Goal: Navigation & Orientation: Find specific page/section

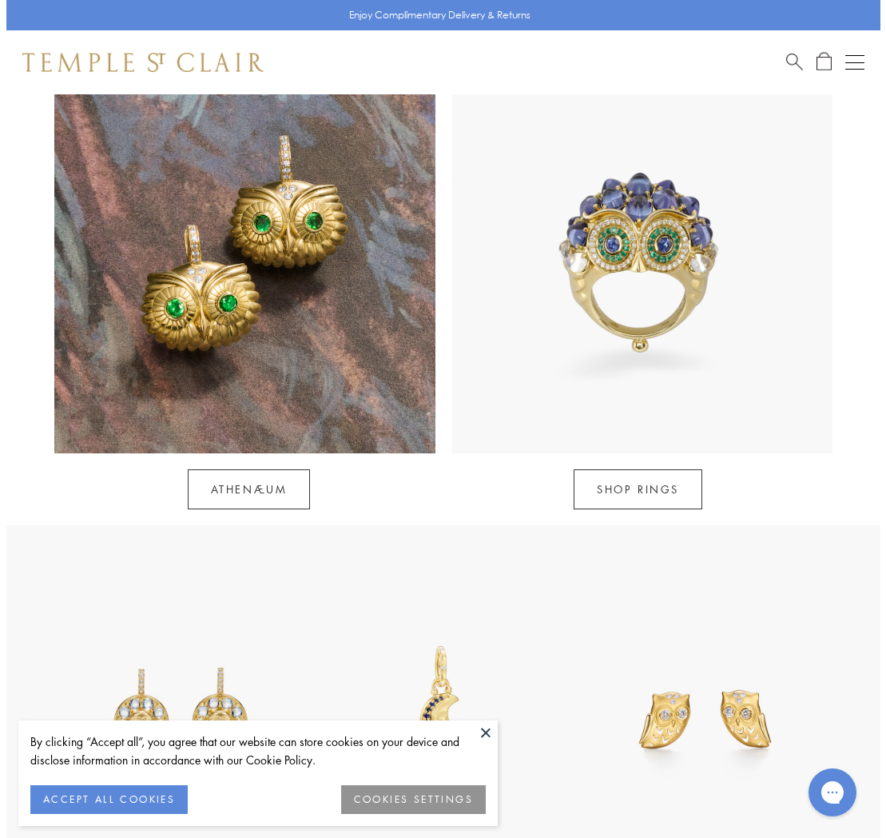
scroll to position [1249, 0]
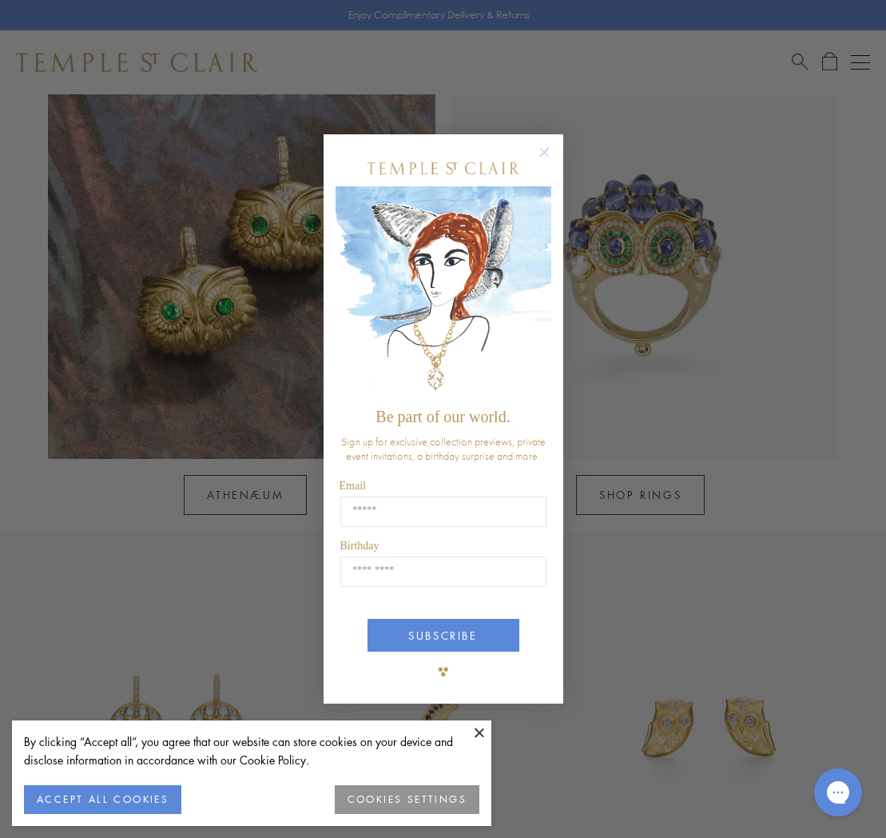
click at [551, 157] on circle "Close dialog" at bounding box center [544, 152] width 19 height 19
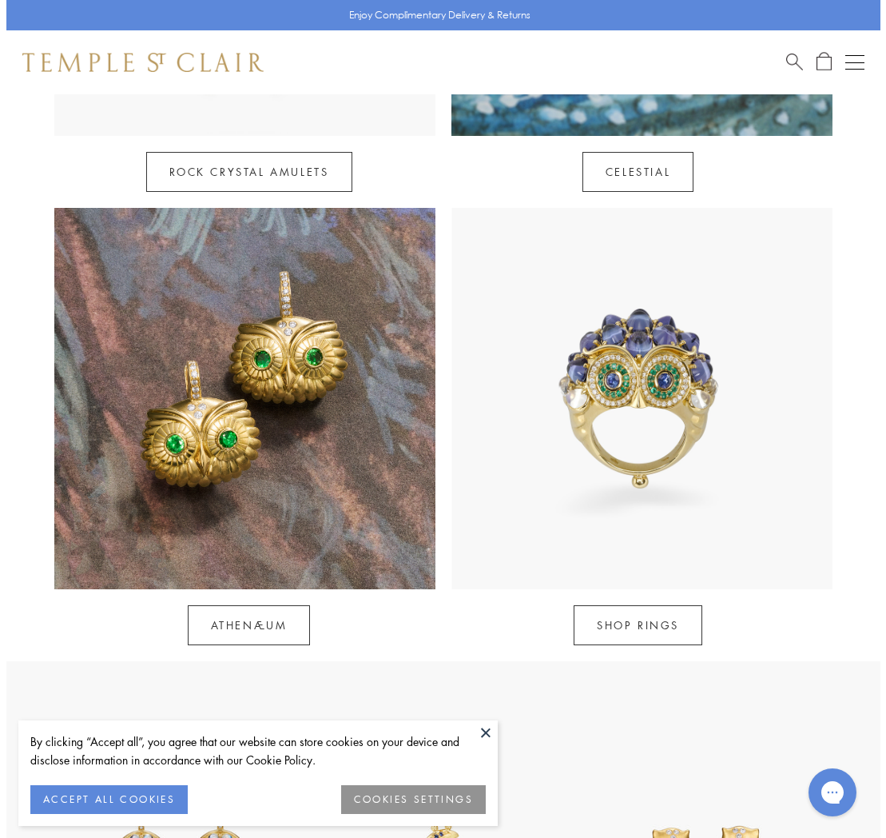
scroll to position [822, 0]
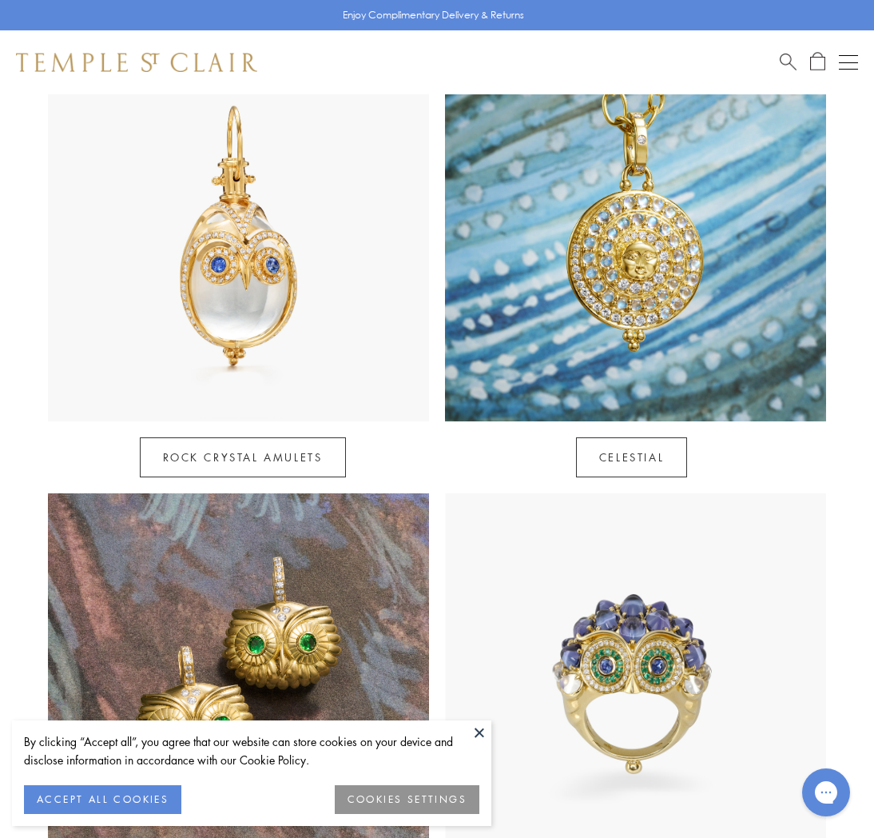
click at [837, 67] on div "Book an Appointment" at bounding box center [819, 62] width 78 height 19
click at [845, 63] on button "Open navigation" at bounding box center [848, 62] width 19 height 19
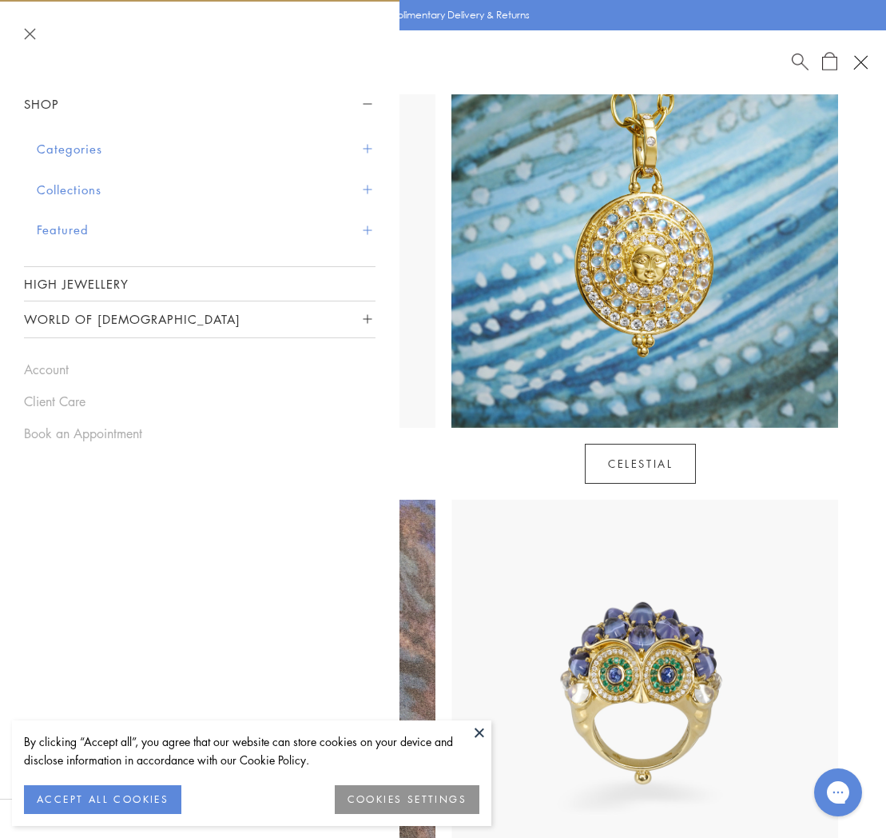
click at [71, 150] on button "Categories" at bounding box center [206, 149] width 339 height 41
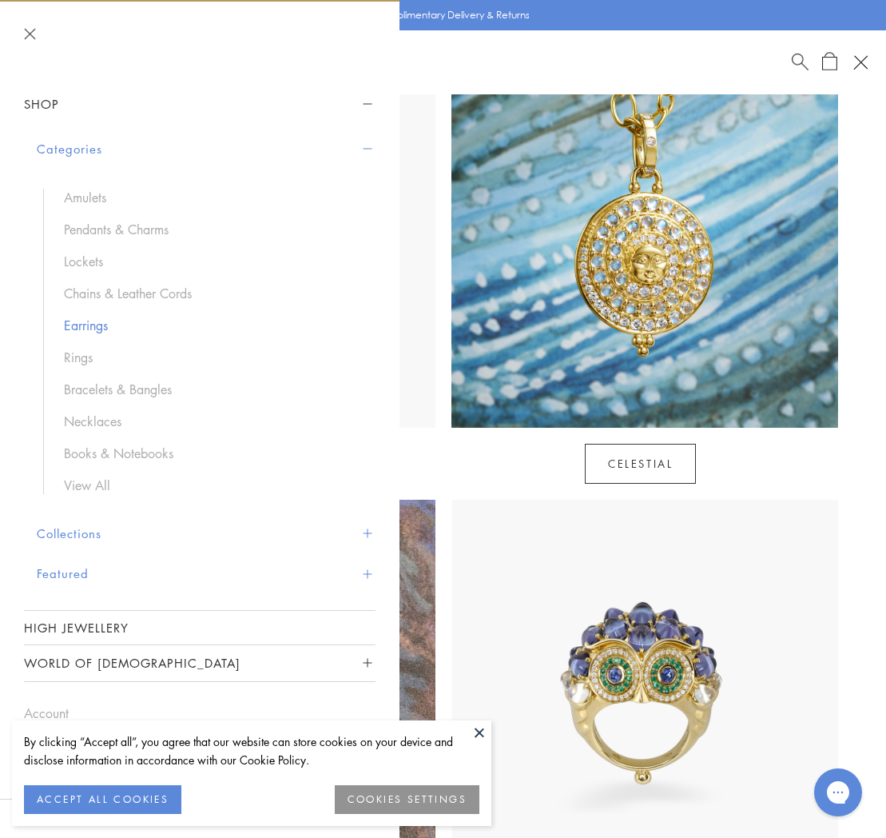
click at [102, 328] on link "Earrings" at bounding box center [212, 325] width 296 height 18
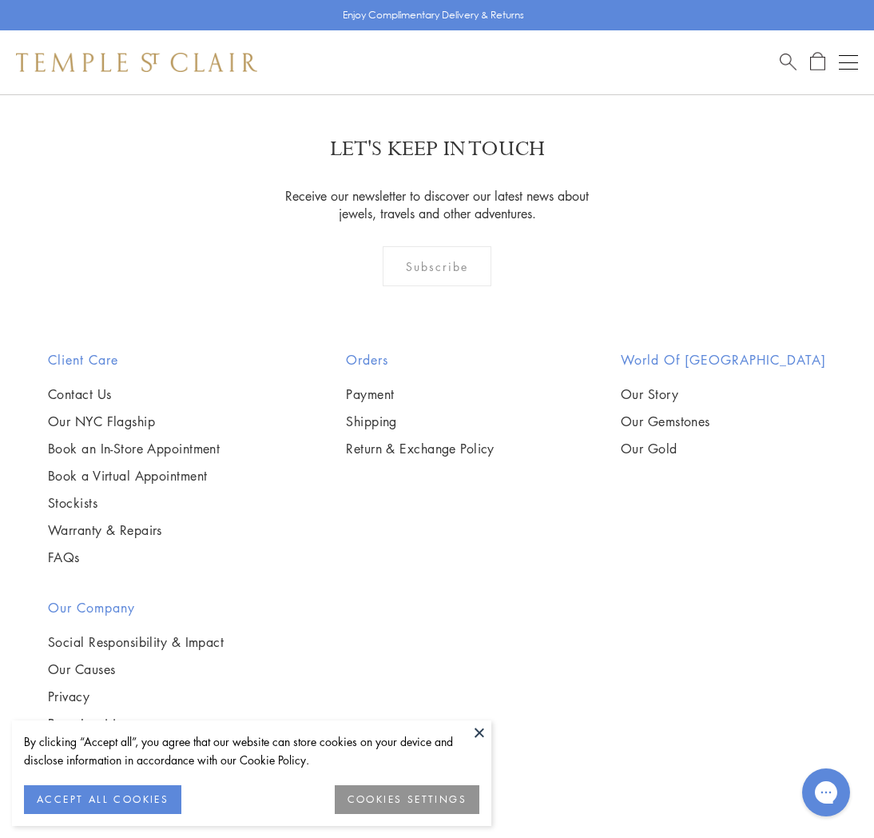
scroll to position [12901, 0]
click at [412, 30] on link "2" at bounding box center [411, 8] width 53 height 44
click at [491, 30] on link "3" at bounding box center [489, 8] width 53 height 44
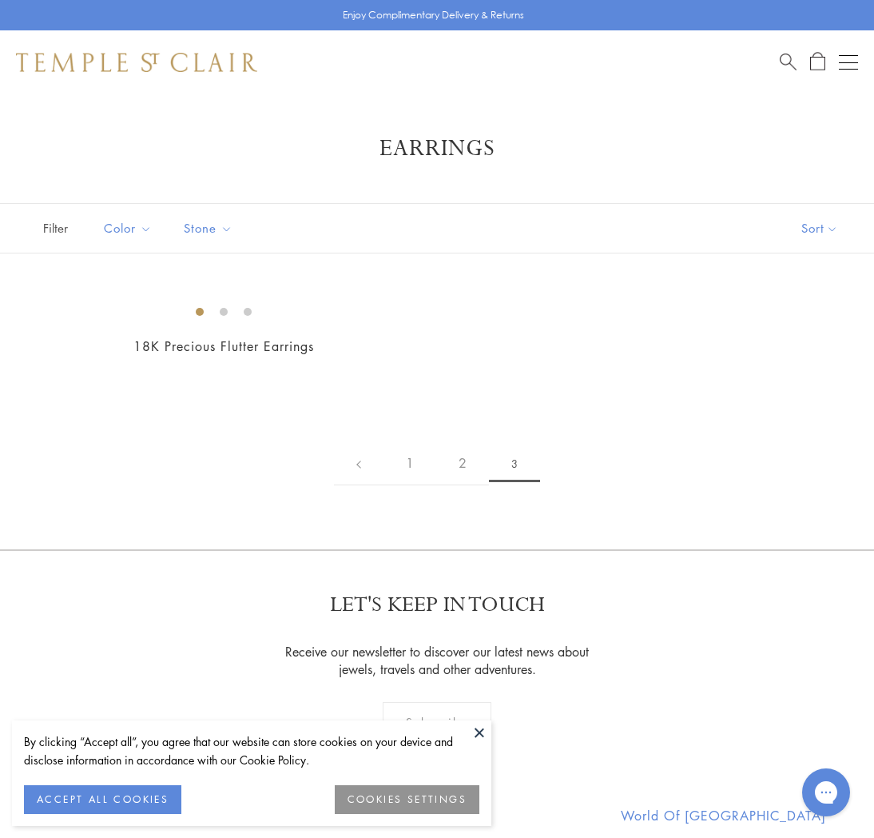
click at [194, 54] on img at bounding box center [136, 62] width 241 height 19
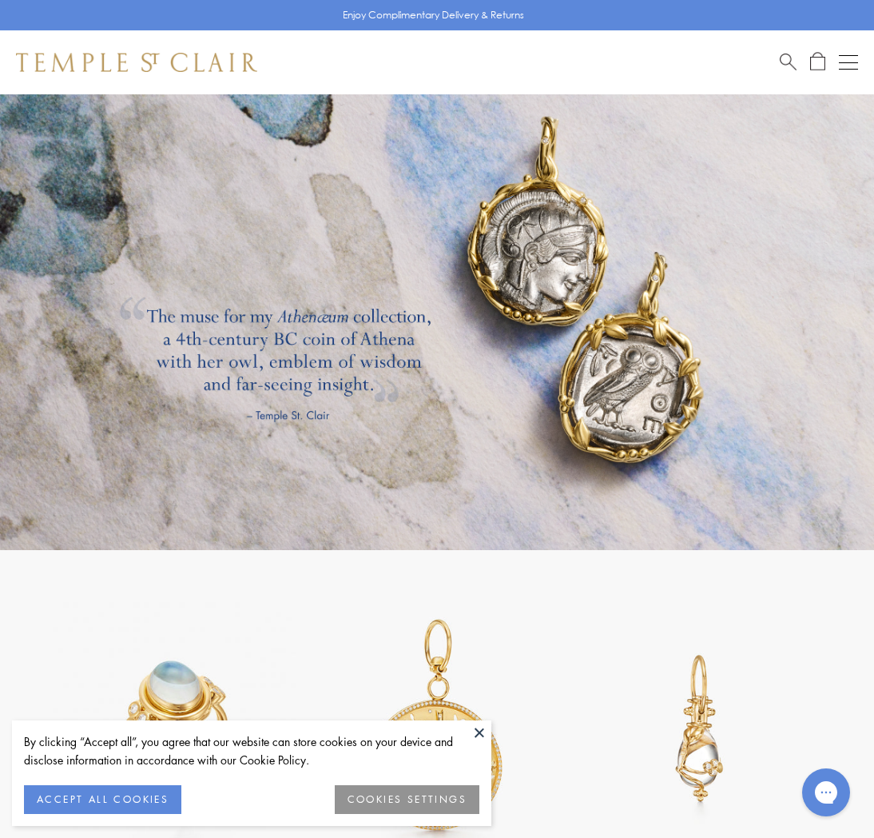
scroll to position [1849, 0]
